Goal: Information Seeking & Learning: Learn about a topic

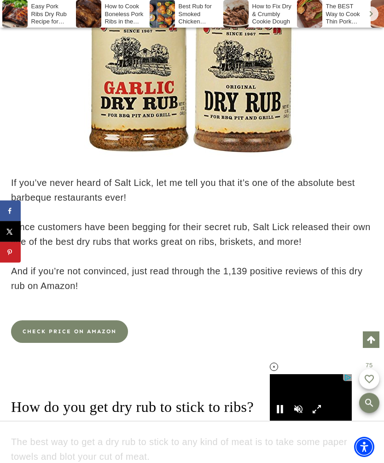
scroll to position [6089, 0]
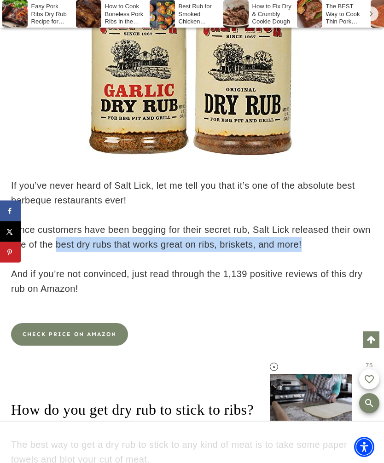
click at [40, 158] on link at bounding box center [192, 46] width 362 height 230
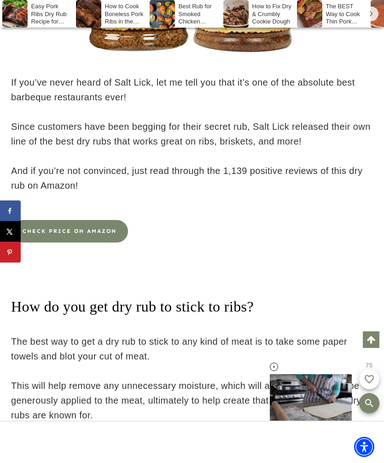
scroll to position [6190, 0]
